Goal: Task Accomplishment & Management: Use online tool/utility

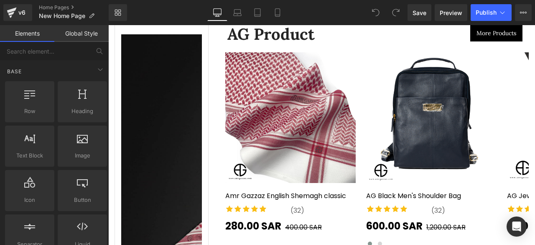
scroll to position [725, 0]
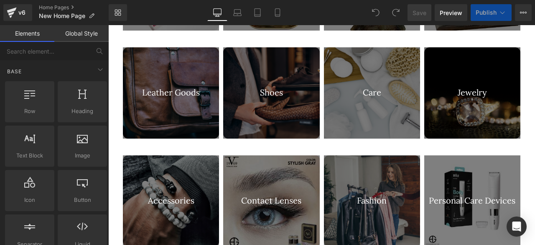
drag, startPoint x: 531, startPoint y: 31, endPoint x: 338, endPoint y: 33, distance: 193.1
click at [240, 10] on icon at bounding box center [237, 12] width 6 height 4
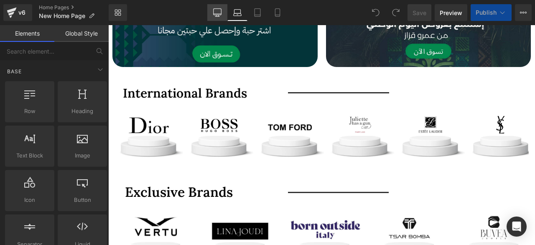
click at [221, 10] on icon at bounding box center [217, 12] width 8 height 8
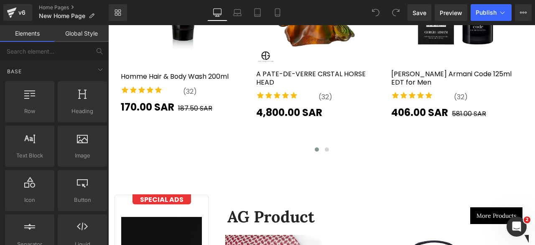
scroll to position [1567, 0]
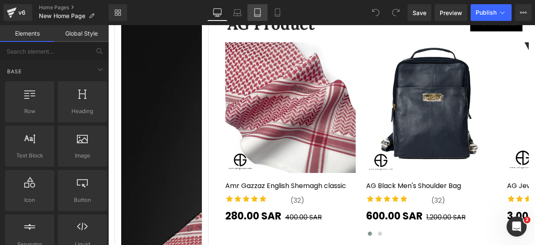
click at [250, 13] on link "Tablet" at bounding box center [257, 12] width 20 height 17
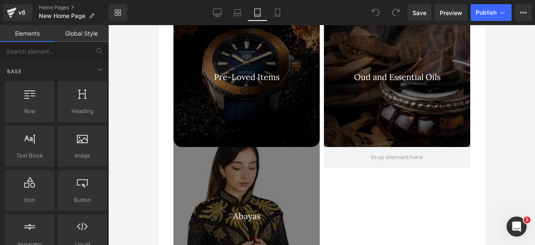
scroll to position [1514, 0]
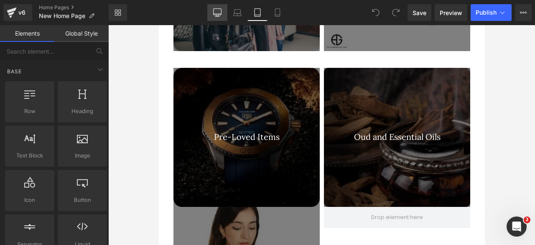
click at [213, 13] on icon at bounding box center [217, 12] width 8 height 6
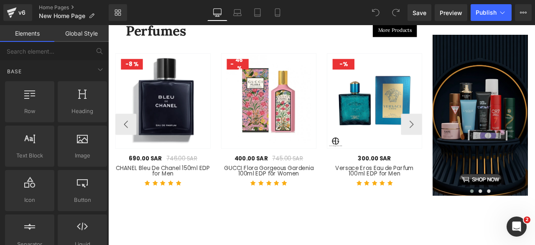
scroll to position [2115, 0]
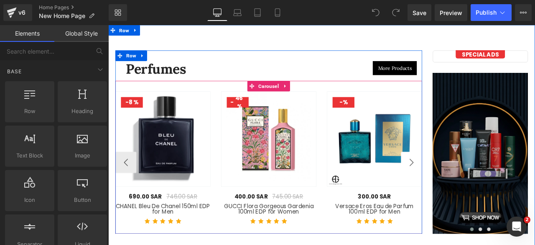
click at [464, 177] on button "›" at bounding box center [467, 187] width 25 height 25
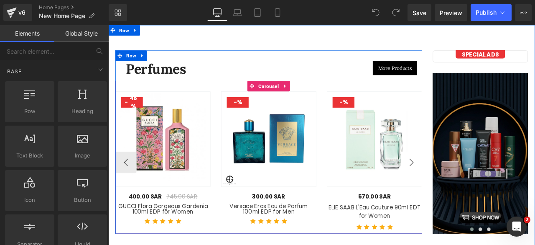
click at [464, 177] on button "›" at bounding box center [467, 187] width 25 height 25
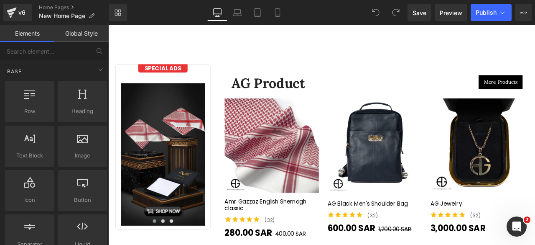
scroll to position [1831, 0]
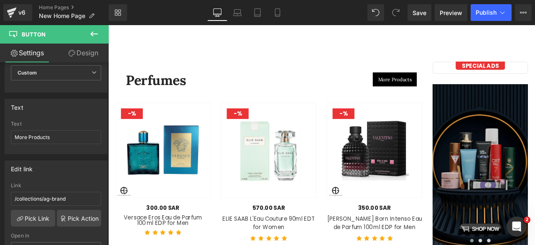
scroll to position [2107, 0]
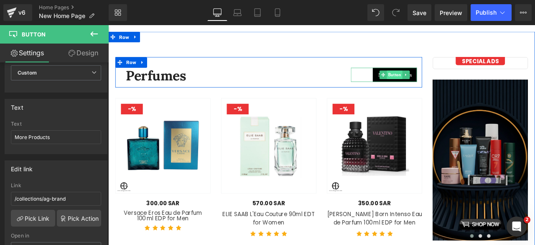
click at [444, 79] on span "Button" at bounding box center [447, 84] width 18 height 10
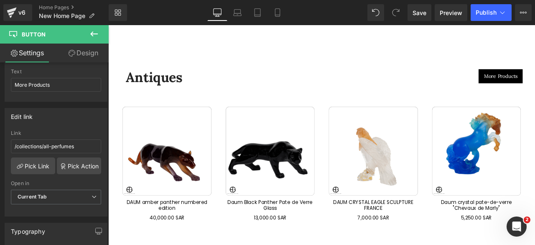
scroll to position [2384, 0]
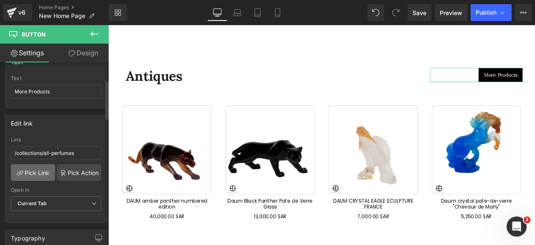
scroll to position [84, 0]
click at [32, 175] on link "Pick Link" at bounding box center [33, 171] width 44 height 17
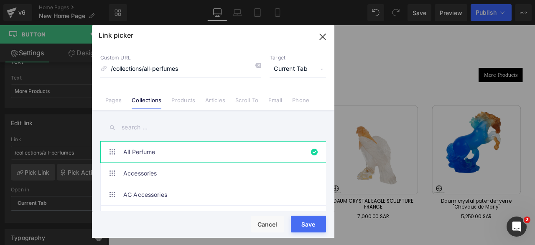
click at [143, 127] on input "text" at bounding box center [213, 127] width 226 height 19
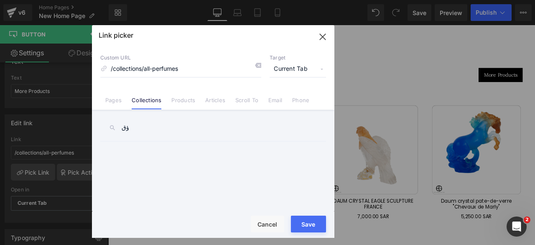
type input "ؤ"
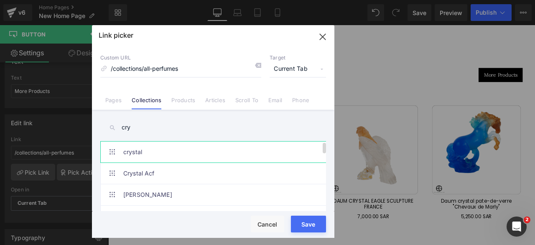
type input "cry"
click at [150, 159] on link "crystal" at bounding box center [215, 151] width 184 height 21
type input "/collections/crystal"
click at [304, 225] on button "Save" at bounding box center [308, 223] width 35 height 17
type input "/collections/crystal"
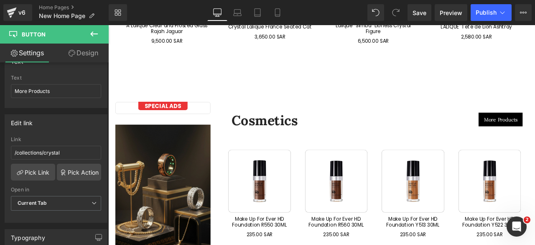
scroll to position [2775, 0]
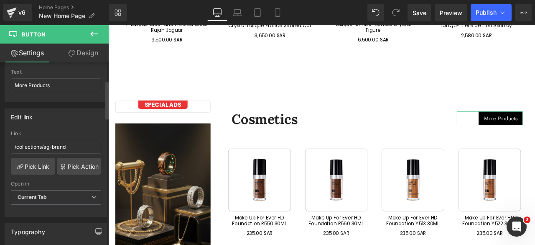
scroll to position [92, 0]
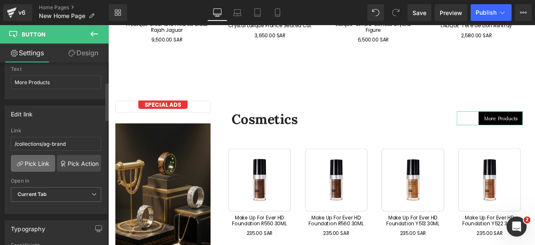
click at [32, 157] on link "Pick Link" at bounding box center [33, 163] width 44 height 17
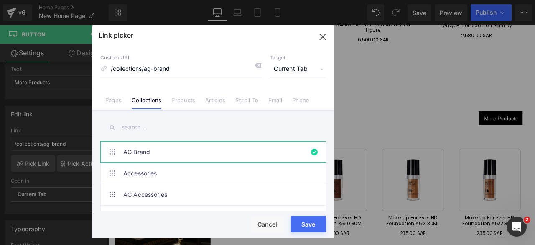
click at [135, 127] on input "text" at bounding box center [213, 127] width 226 height 19
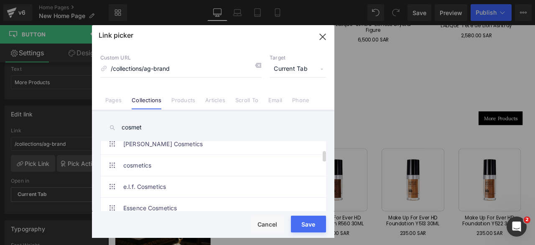
scroll to position [50, 0]
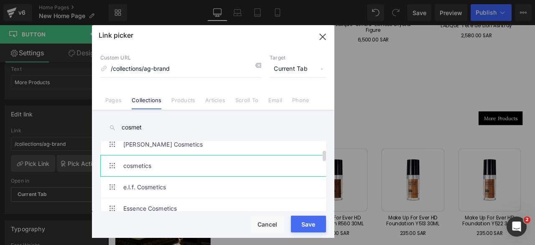
type input "cosmet"
click at [160, 162] on link "cosmetics" at bounding box center [215, 165] width 184 height 21
type input "/collections/cosmetics"
click at [303, 219] on button "Save" at bounding box center [308, 223] width 35 height 17
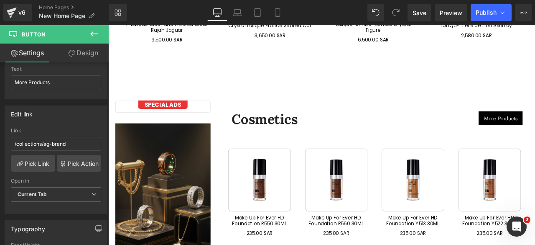
type input "/collections/cosmetics"
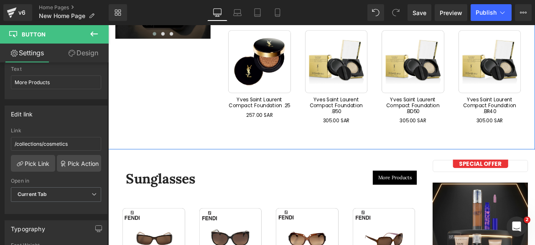
scroll to position [3067, 0]
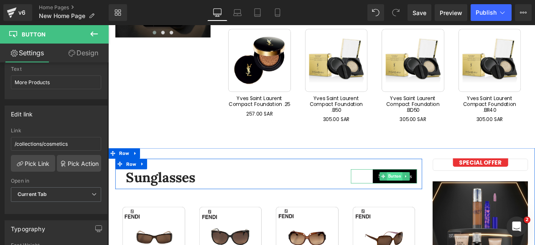
click at [440, 199] on span "Button" at bounding box center [447, 204] width 18 height 10
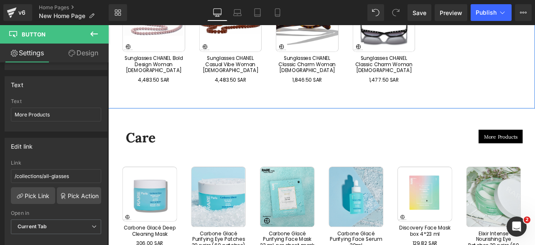
scroll to position [3470, 0]
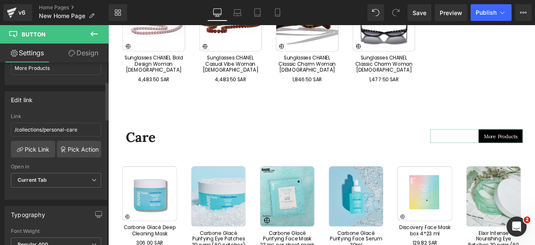
scroll to position [109, 0]
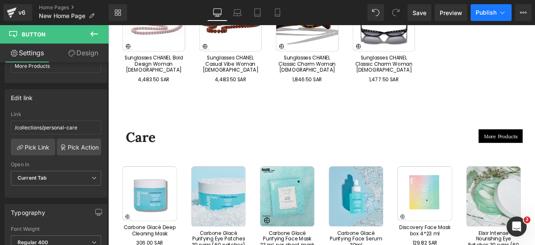
click at [487, 13] on span "Publish" at bounding box center [486, 12] width 21 height 7
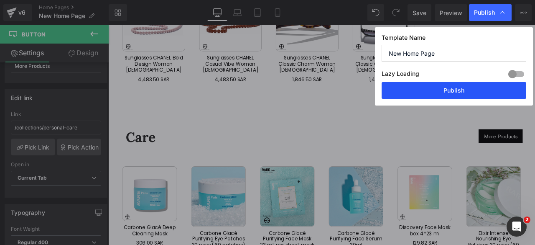
click at [445, 92] on button "Publish" at bounding box center [454, 90] width 145 height 17
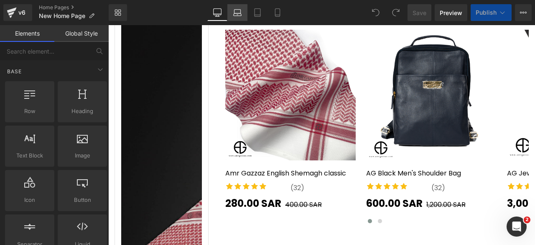
scroll to position [1580, 0]
click at [240, 12] on icon at bounding box center [237, 12] width 6 height 4
click at [255, 12] on icon at bounding box center [258, 13] width 6 height 8
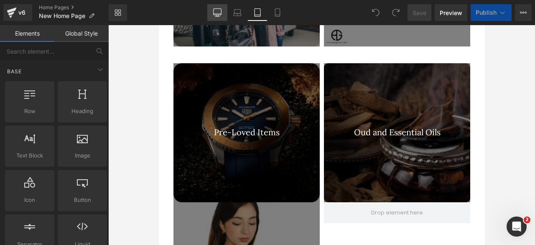
click at [216, 15] on icon at bounding box center [217, 12] width 8 height 8
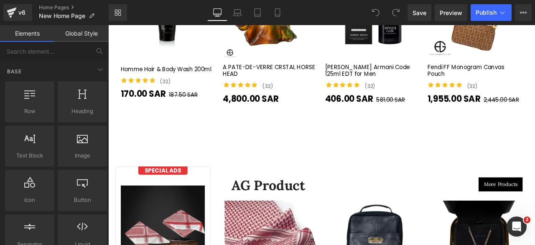
scroll to position [1716, 0]
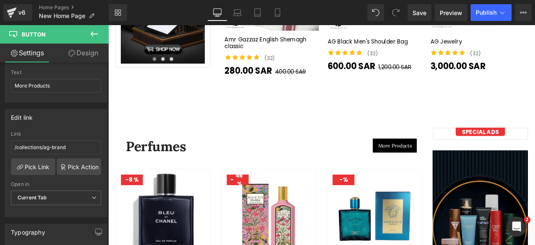
scroll to position [2026, 0]
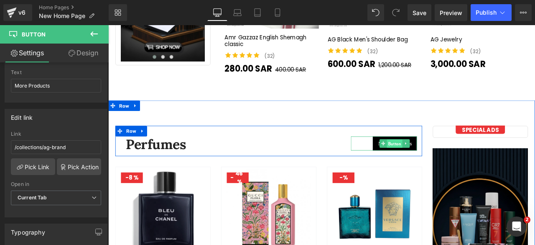
click at [443, 161] on span "Button" at bounding box center [447, 166] width 18 height 10
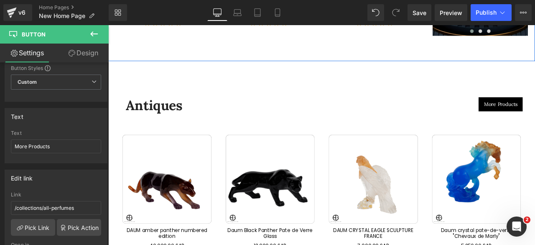
scroll to position [2350, 0]
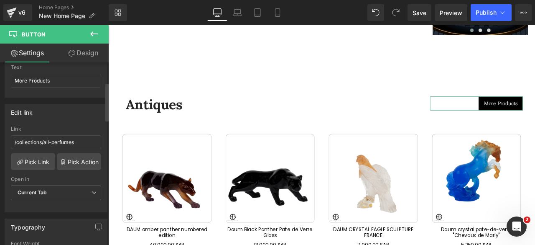
scroll to position [94, 0]
click at [39, 161] on link "Pick Link" at bounding box center [33, 161] width 44 height 17
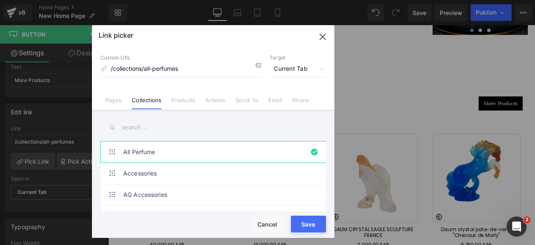
click at [138, 128] on input "text" at bounding box center [213, 127] width 226 height 19
type input "cry"
click at [134, 151] on link "crystal" at bounding box center [215, 151] width 184 height 21
type input "/collections/crystal"
click at [303, 226] on button "Save" at bounding box center [308, 223] width 35 height 17
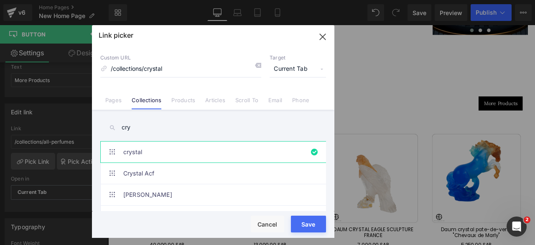
type input "/collections/crystal"
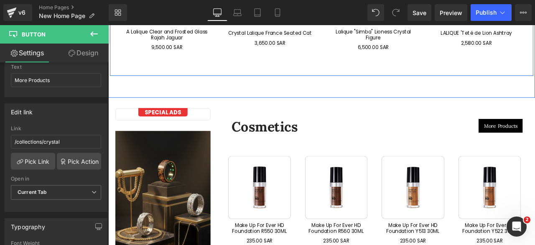
scroll to position [2767, 0]
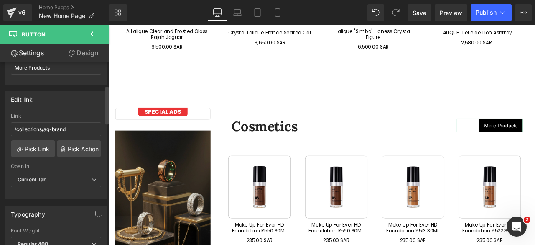
scroll to position [108, 0]
click at [37, 139] on link "Pick Link" at bounding box center [33, 147] width 44 height 17
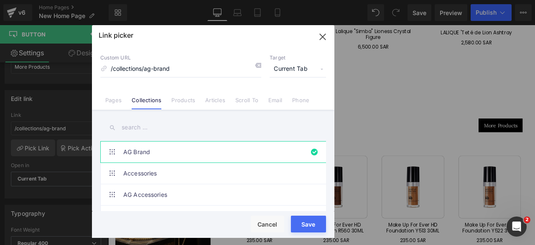
click at [134, 127] on input "text" at bounding box center [213, 127] width 226 height 19
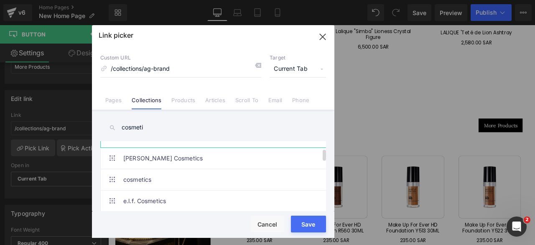
scroll to position [43, 0]
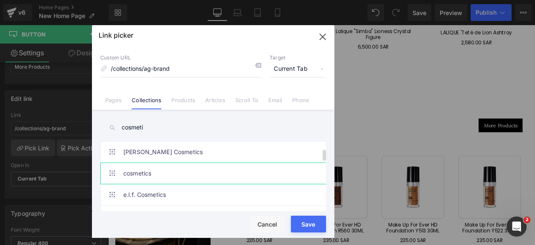
type input "cosmeti"
click at [162, 174] on link "cosmetics" at bounding box center [215, 173] width 184 height 21
type input "/collections/cosmetics"
click at [308, 219] on button "Save" at bounding box center [308, 223] width 35 height 17
type input "/collections/cosmetics"
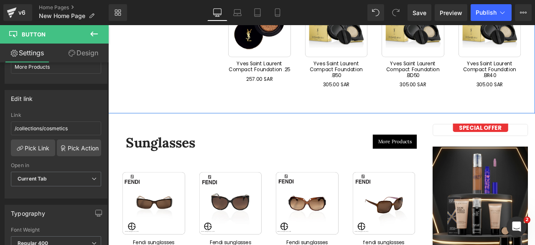
scroll to position [3111, 0]
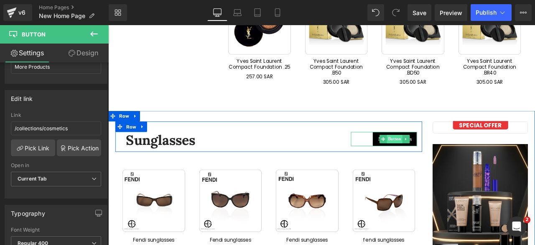
click at [441, 155] on span "Button" at bounding box center [447, 160] width 18 height 10
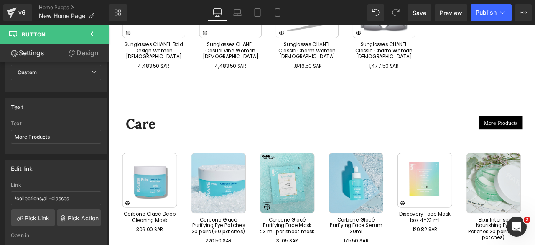
scroll to position [3493, 0]
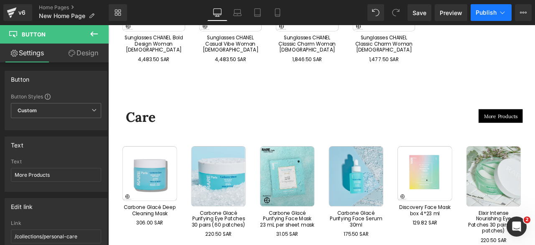
click at [484, 10] on span "Publish" at bounding box center [486, 12] width 21 height 7
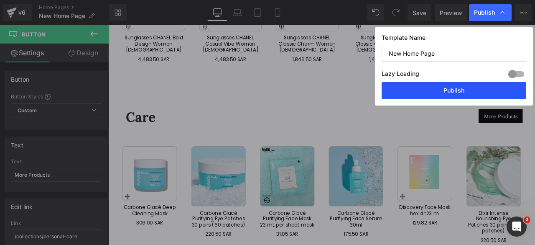
click at [454, 89] on button "Publish" at bounding box center [454, 90] width 145 height 17
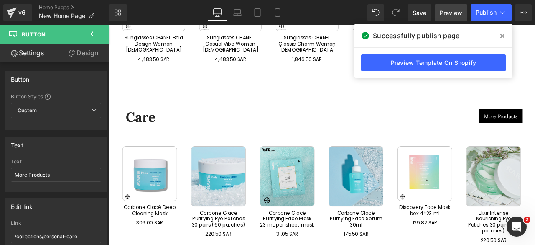
click at [449, 13] on span "Preview" at bounding box center [451, 12] width 23 height 9
